Goal: Information Seeking & Learning: Understand process/instructions

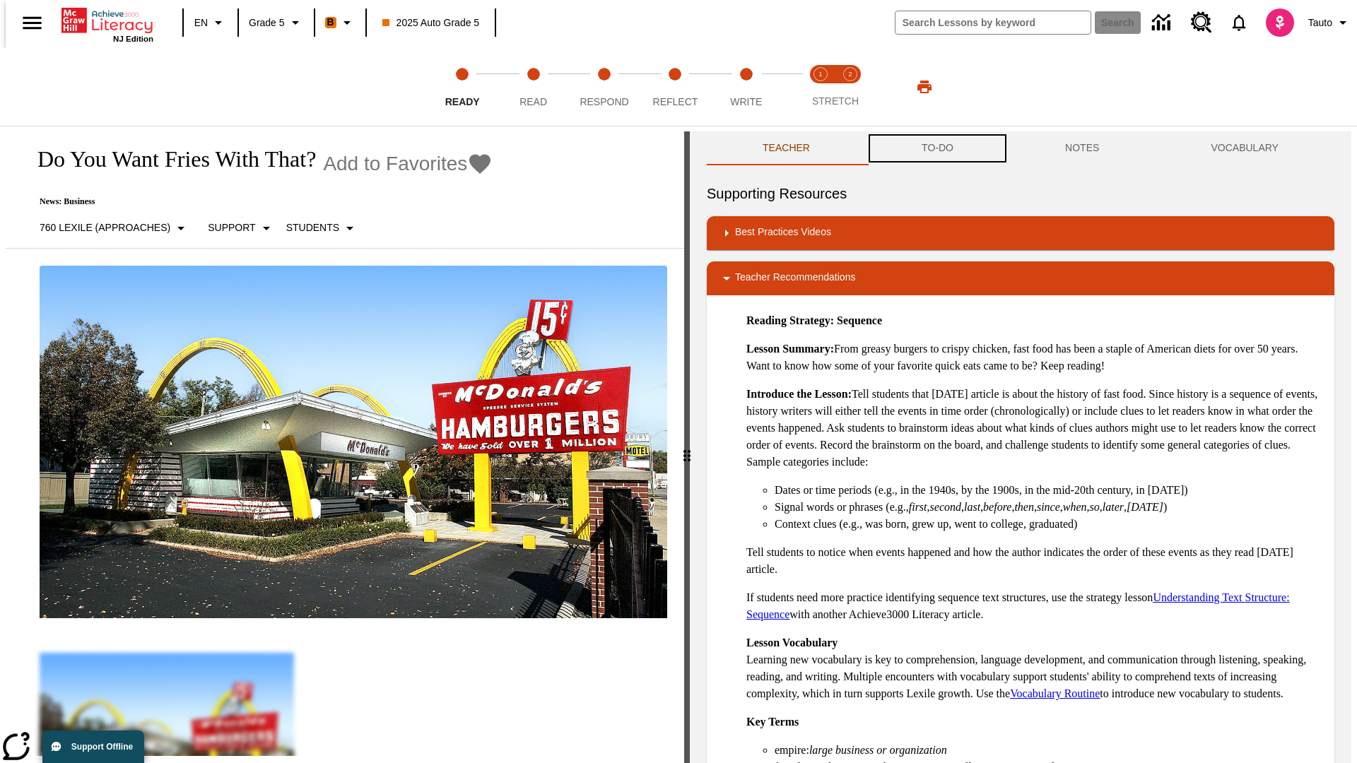
click at [937, 148] on button "TO-DO" at bounding box center [937, 148] width 143 height 34
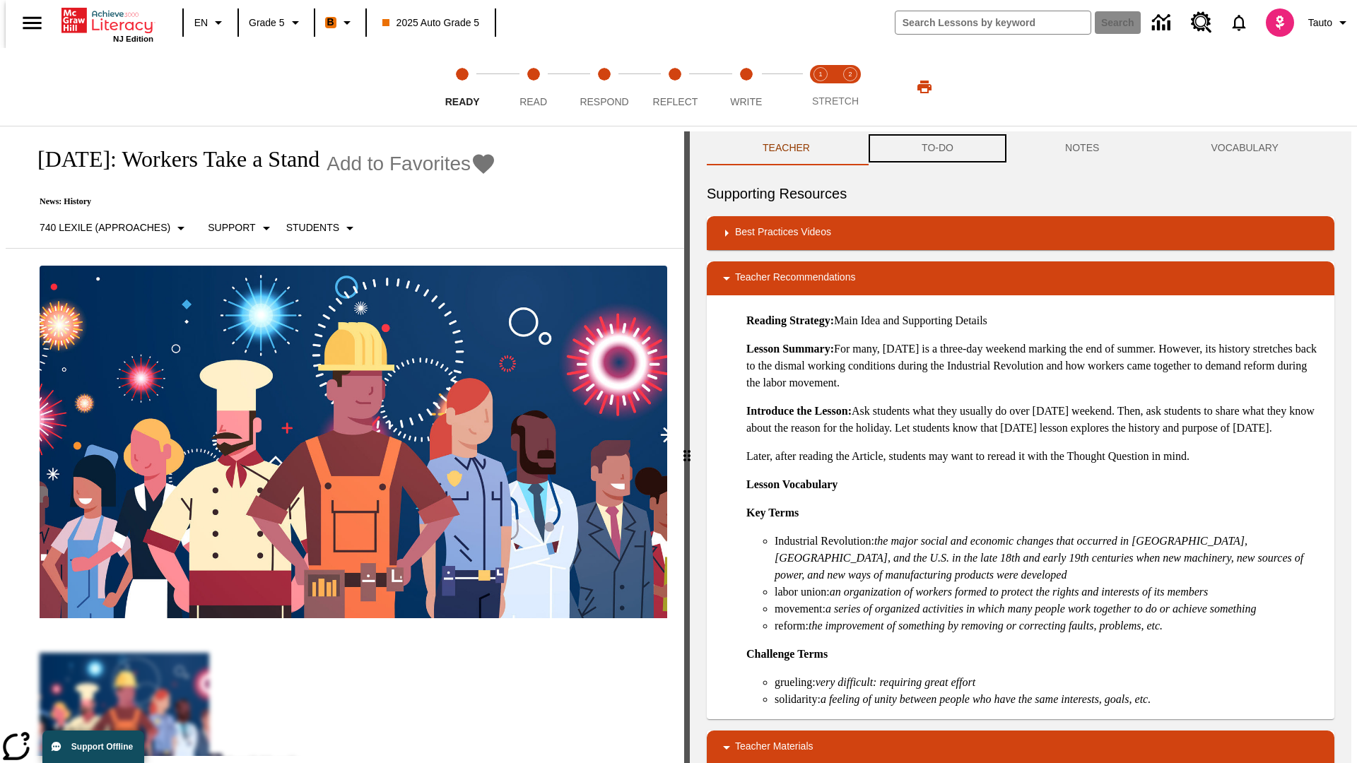
click at [937, 148] on button "TO-DO" at bounding box center [937, 148] width 143 height 34
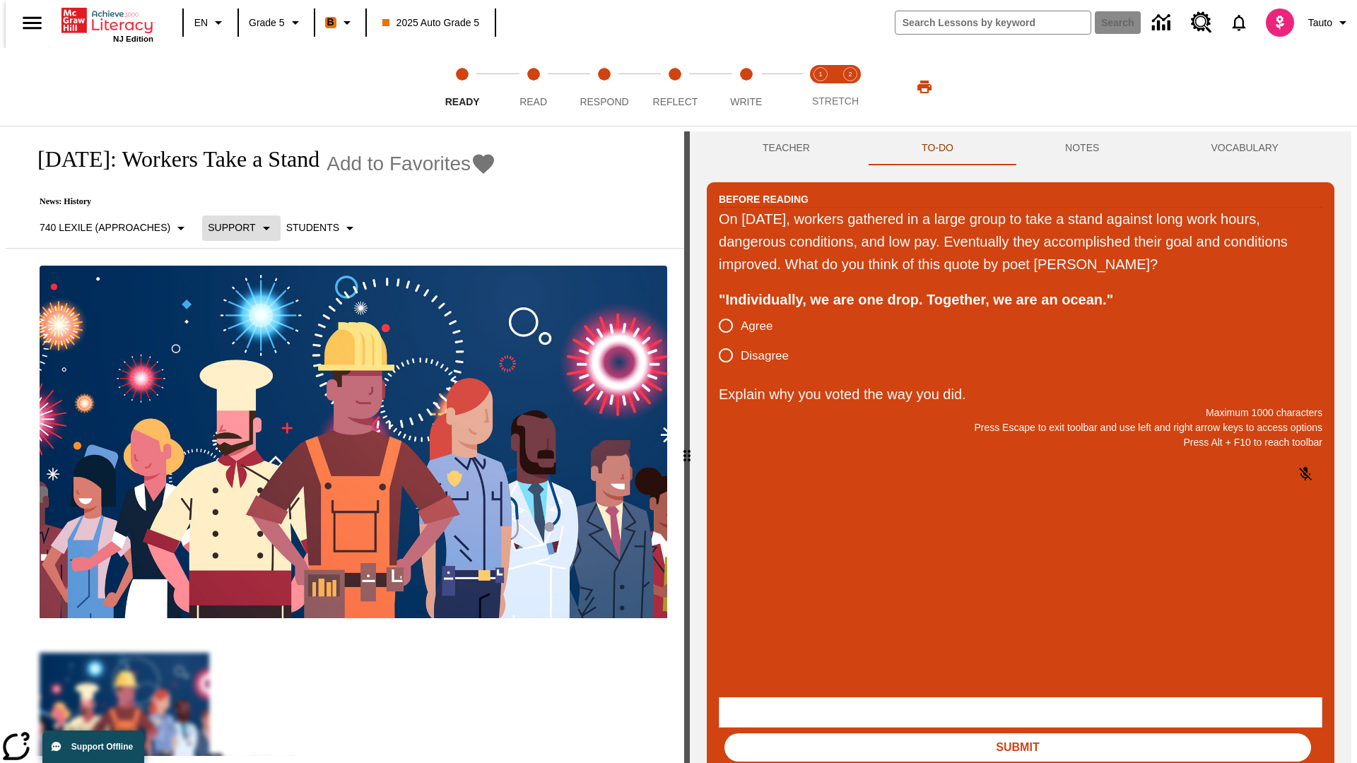
click at [233, 228] on p "Support" at bounding box center [231, 228] width 47 height 15
click at [249, 310] on p "Support" at bounding box center [248, 310] width 83 height 15
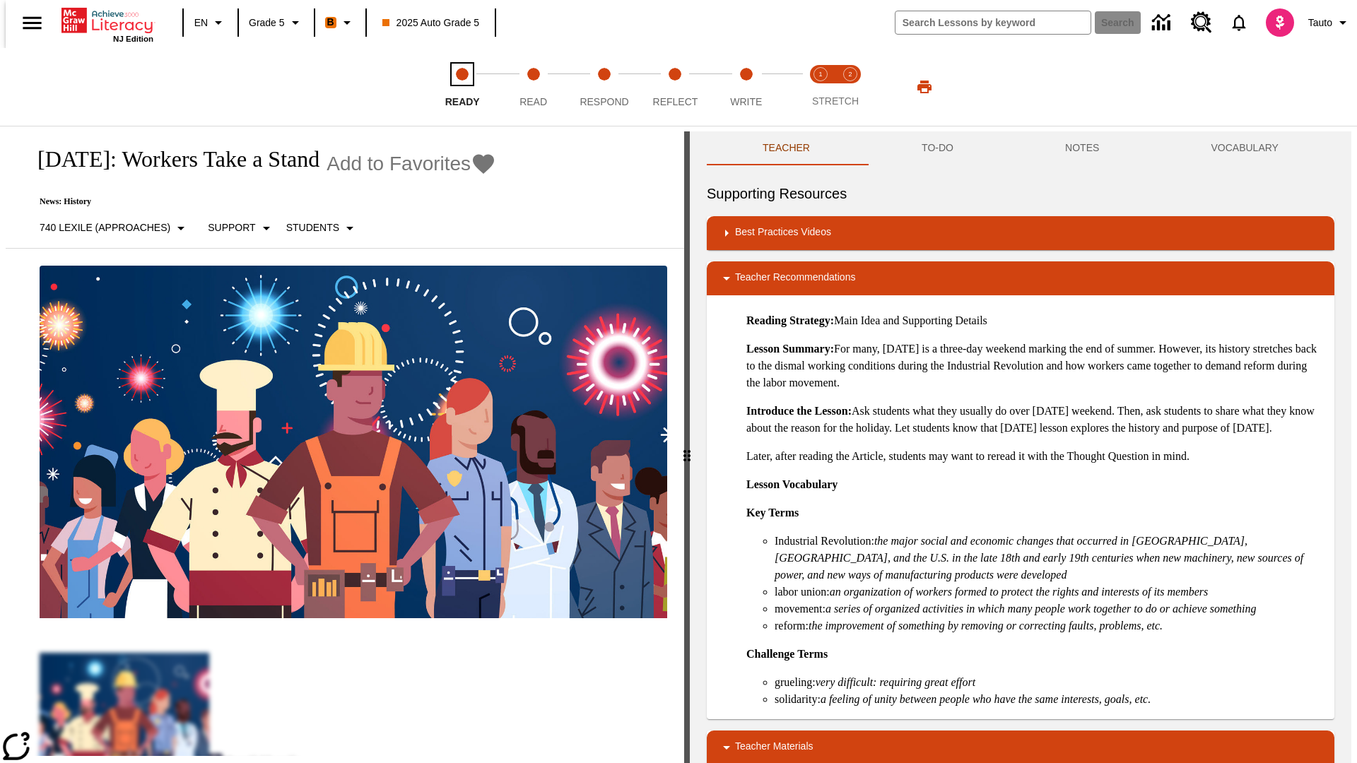
click at [462, 87] on span "Ready" at bounding box center [462, 95] width 35 height 25
click at [937, 148] on button "TO-DO" at bounding box center [937, 148] width 143 height 34
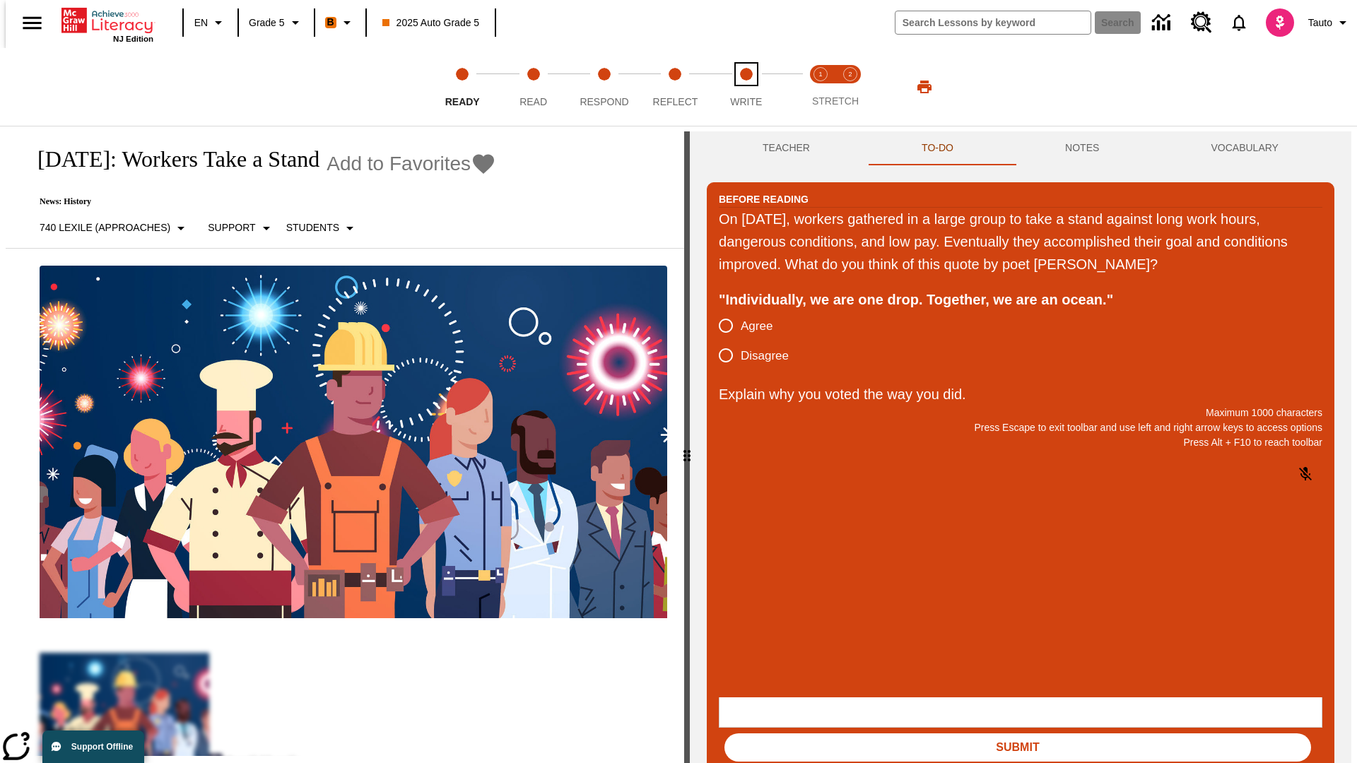
click at [746, 87] on span "Write" at bounding box center [746, 95] width 32 height 25
